Goal: Find specific page/section: Find specific page/section

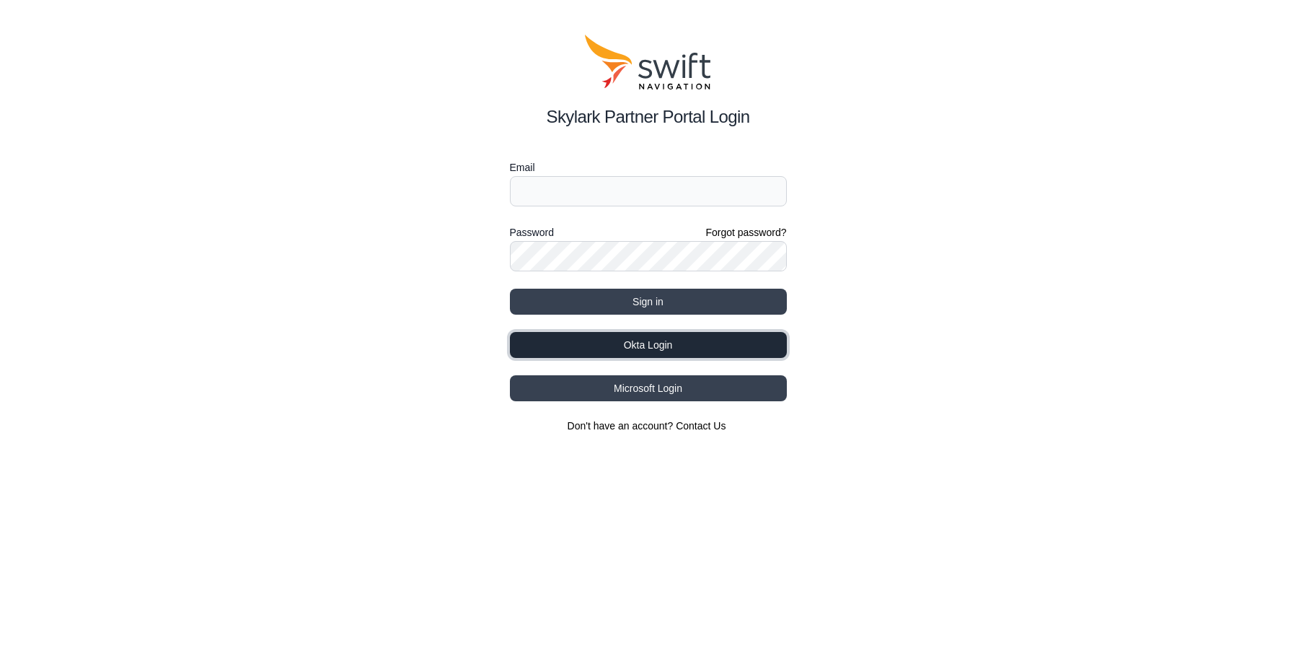
click at [617, 344] on button "Okta Login" at bounding box center [648, 345] width 277 height 26
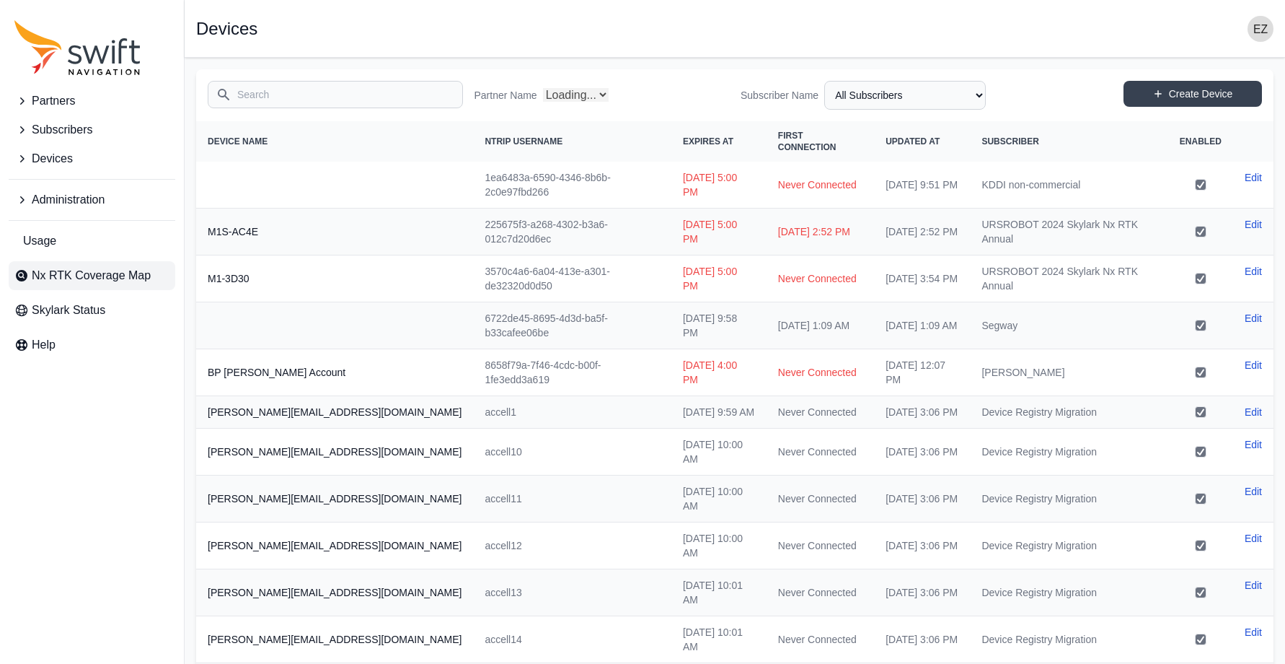
click at [78, 271] on span "Nx RTK Coverage Map" at bounding box center [91, 275] width 119 height 17
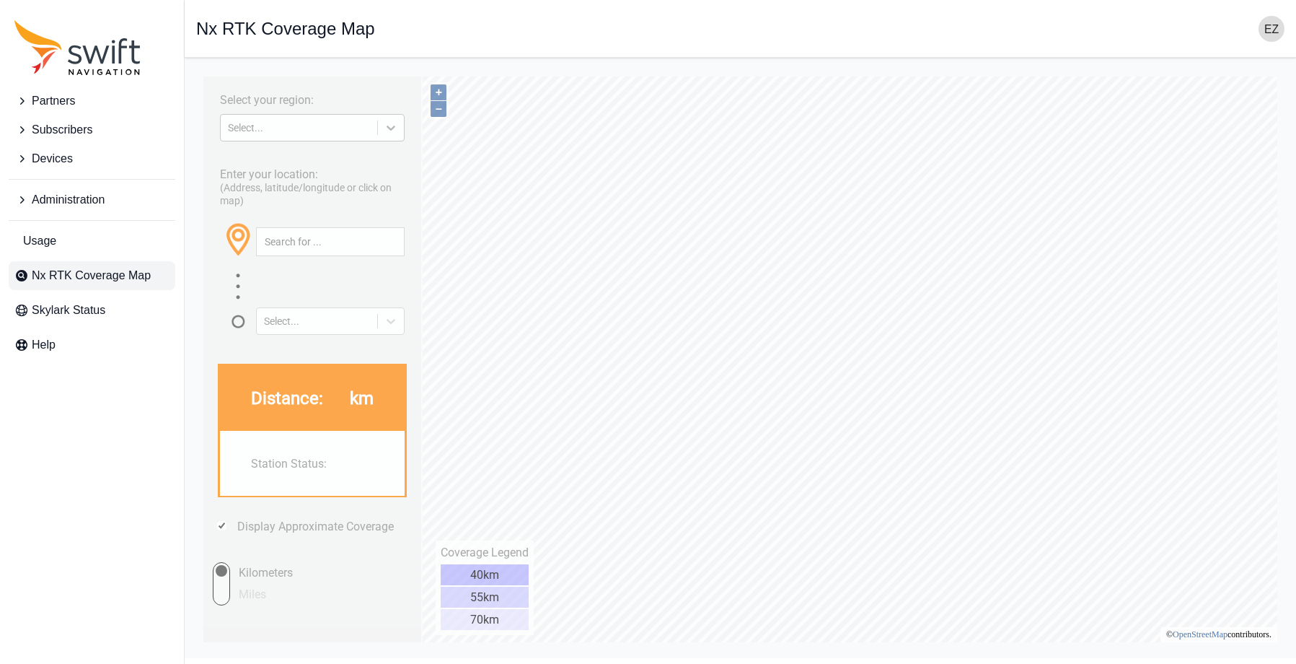
click at [395, 129] on icon at bounding box center [391, 127] width 14 height 14
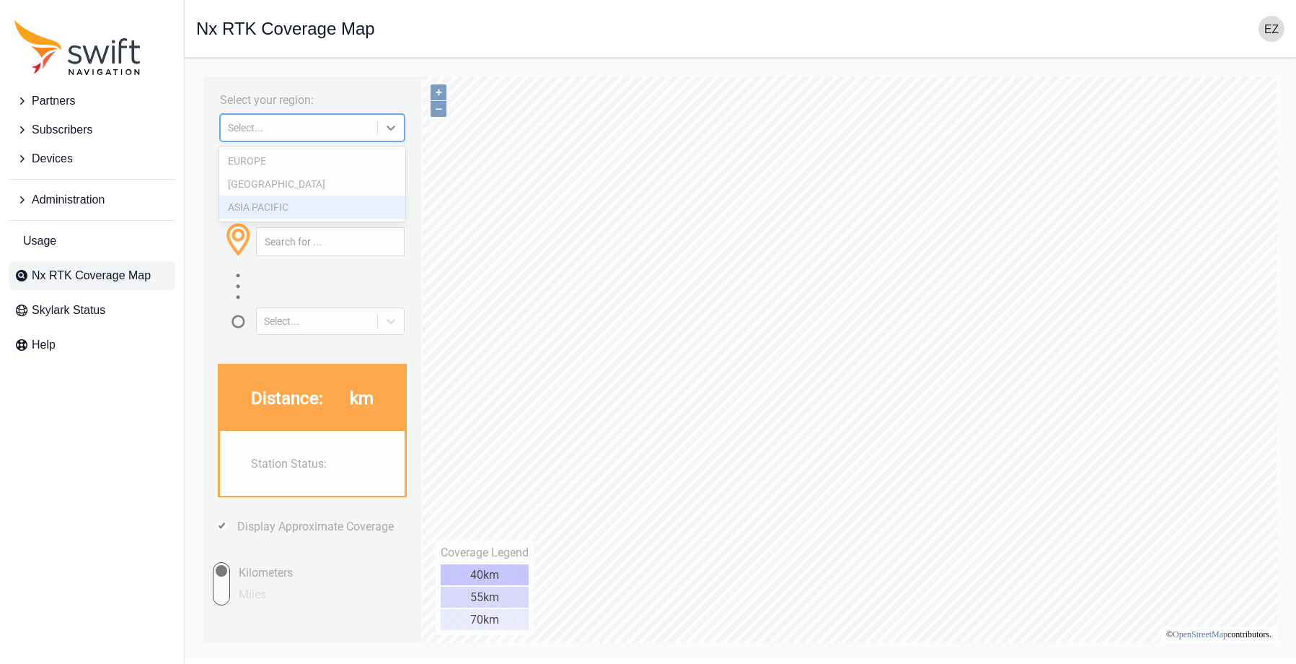
click at [348, 198] on div "ASIA PACIFIC" at bounding box center [312, 206] width 187 height 23
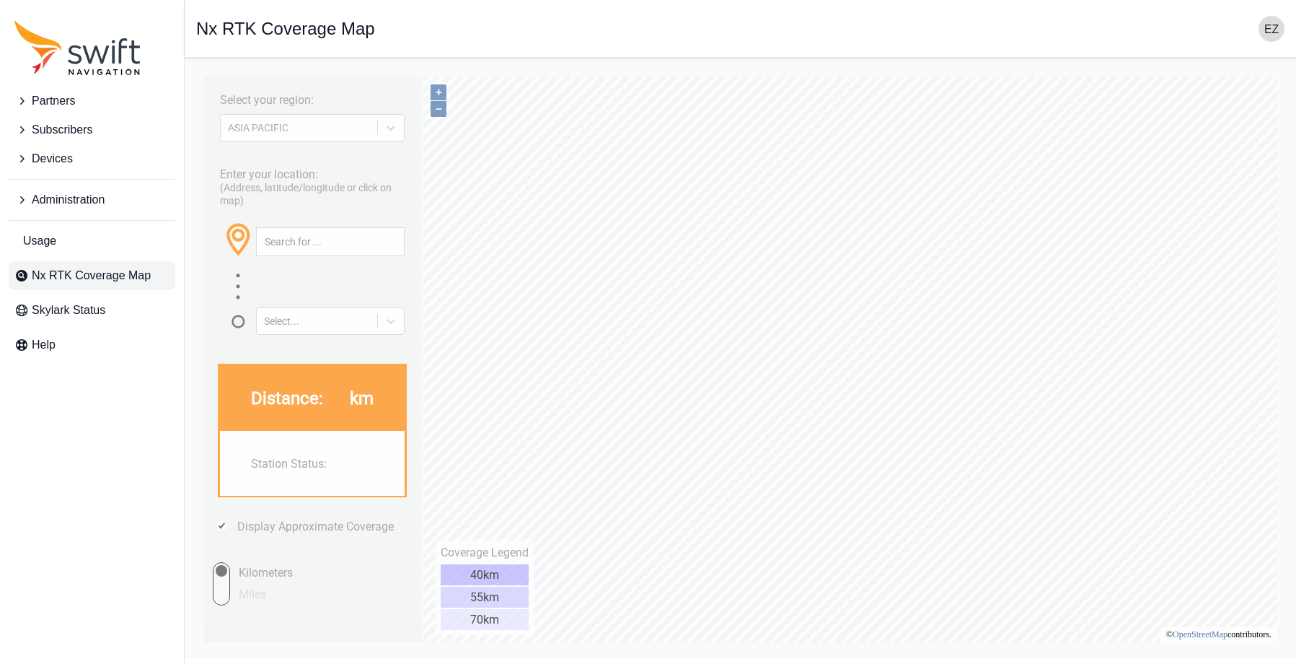
click at [334, 69] on div "Select your region: [GEOGRAPHIC_DATA] PACIFIC Enter your location: (Address, la…" at bounding box center [740, 69] width 1089 height 0
click at [399, 133] on div at bounding box center [391, 128] width 26 height 26
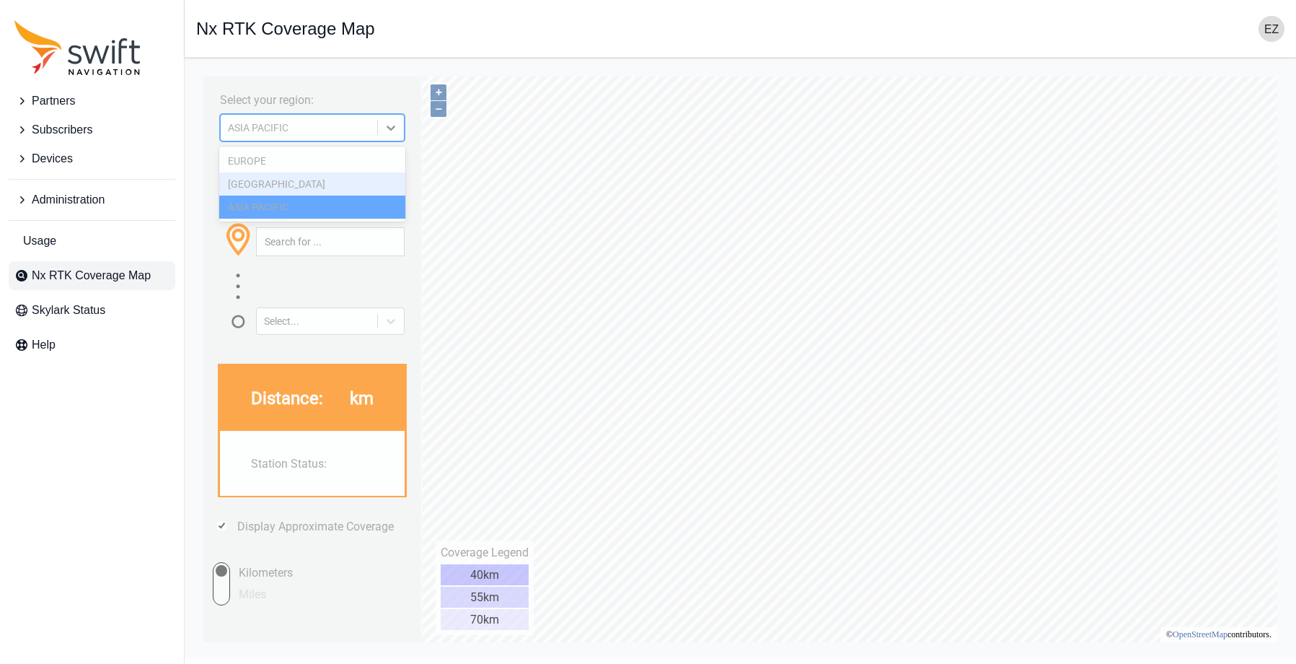
click at [345, 180] on div "[GEOGRAPHIC_DATA]" at bounding box center [312, 183] width 187 height 23
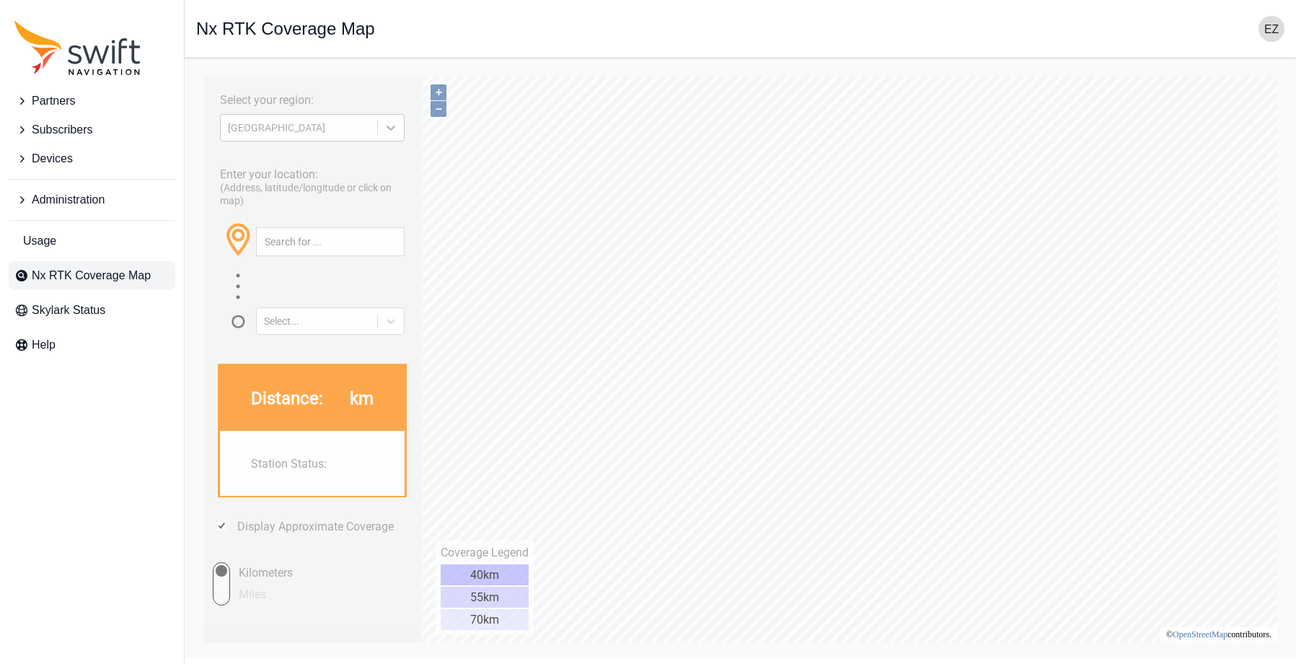
click at [396, 127] on icon at bounding box center [391, 127] width 14 height 14
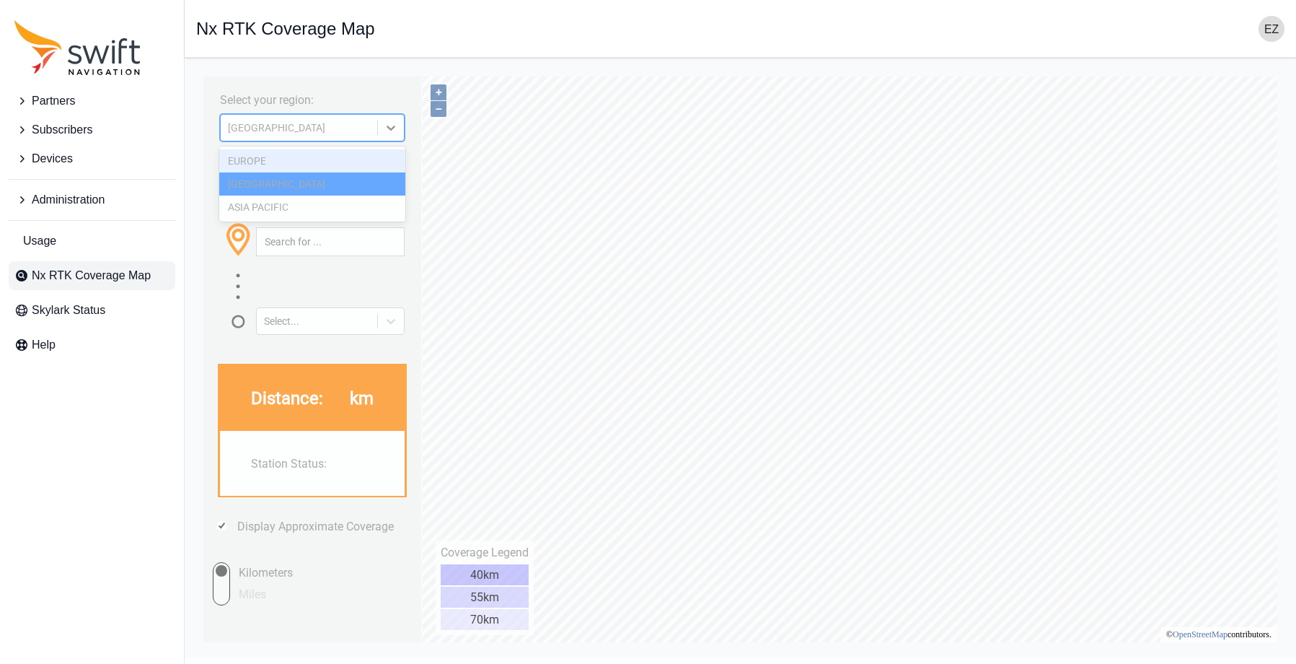
click at [324, 166] on div "EUROPE" at bounding box center [312, 160] width 187 height 23
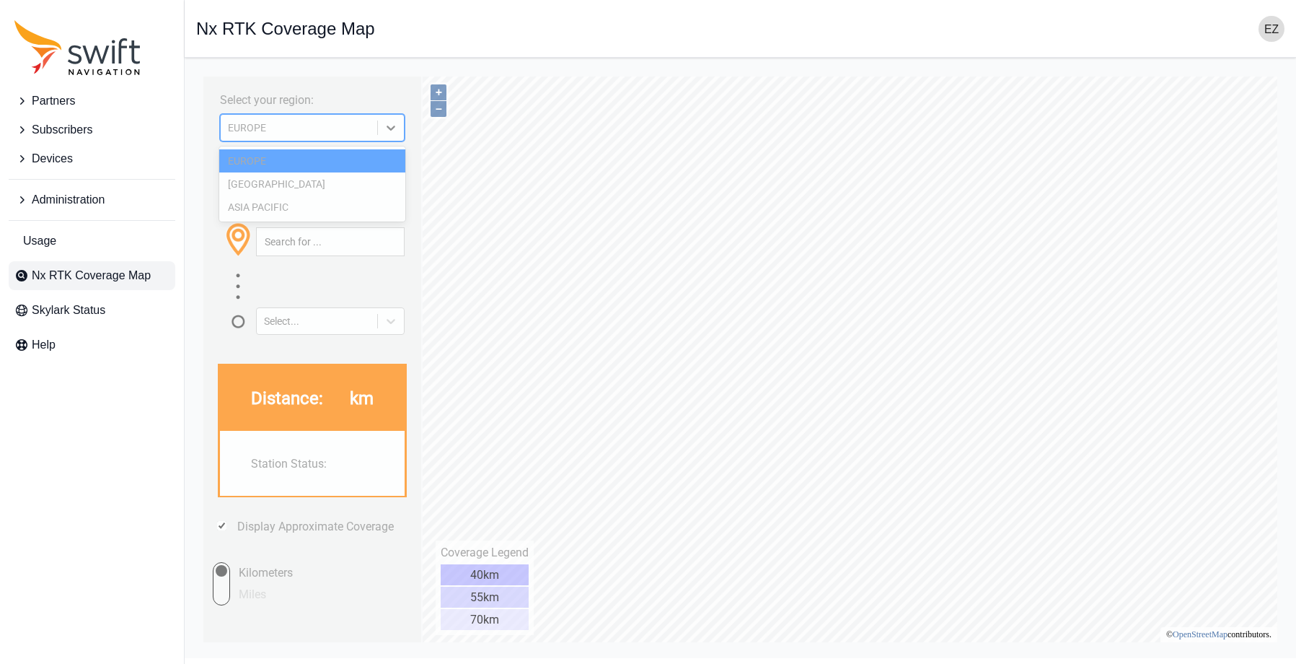
click at [377, 136] on div "EUROPE" at bounding box center [312, 127] width 185 height 27
click at [286, 200] on div "ASIA PACIFIC" at bounding box center [312, 206] width 187 height 23
